Goal: Find specific page/section: Find specific page/section

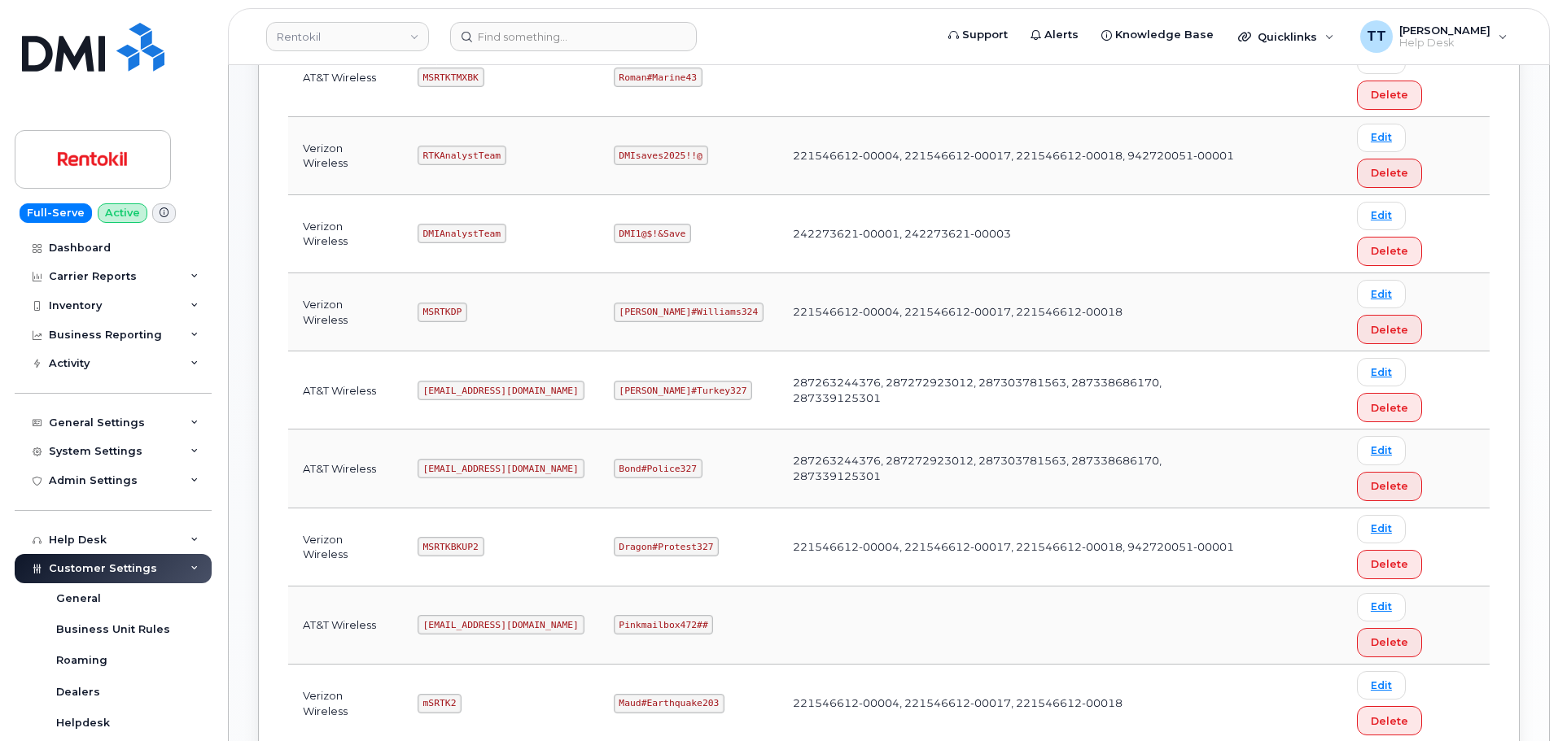
scroll to position [676, 0]
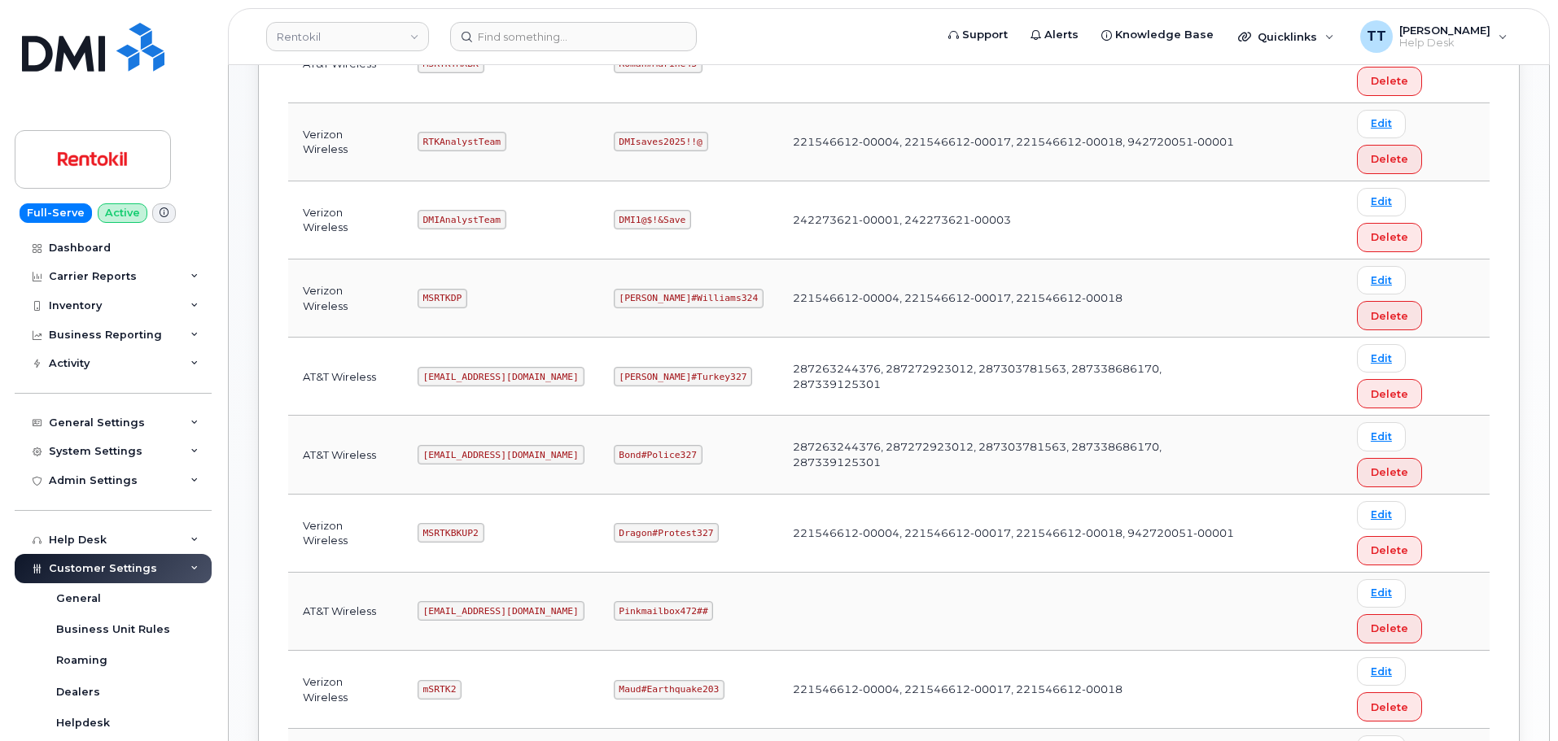
click at [483, 601] on code "Ms-rentokil@dminc.com" at bounding box center [501, 611] width 167 height 20
drag, startPoint x: 483, startPoint y: 193, endPoint x: 647, endPoint y: 189, distance: 164.5
click at [647, 601] on code "Pinkmailbox472##" at bounding box center [664, 611] width 100 height 20
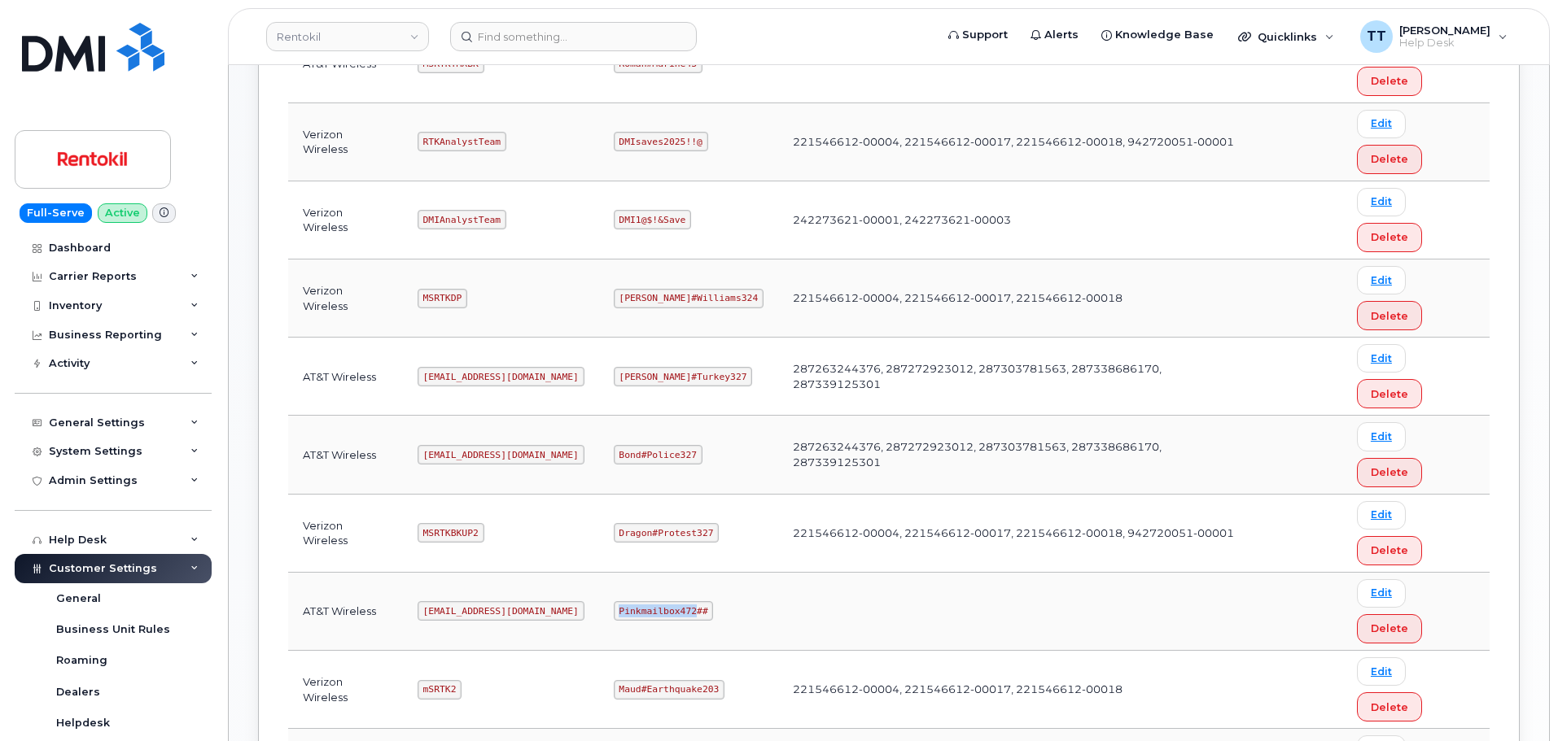
click at [647, 601] on code "Pinkmailbox472##" at bounding box center [664, 611] width 100 height 20
copy code "Pinkmailbox472##"
